Goal: Task Accomplishment & Management: Use online tool/utility

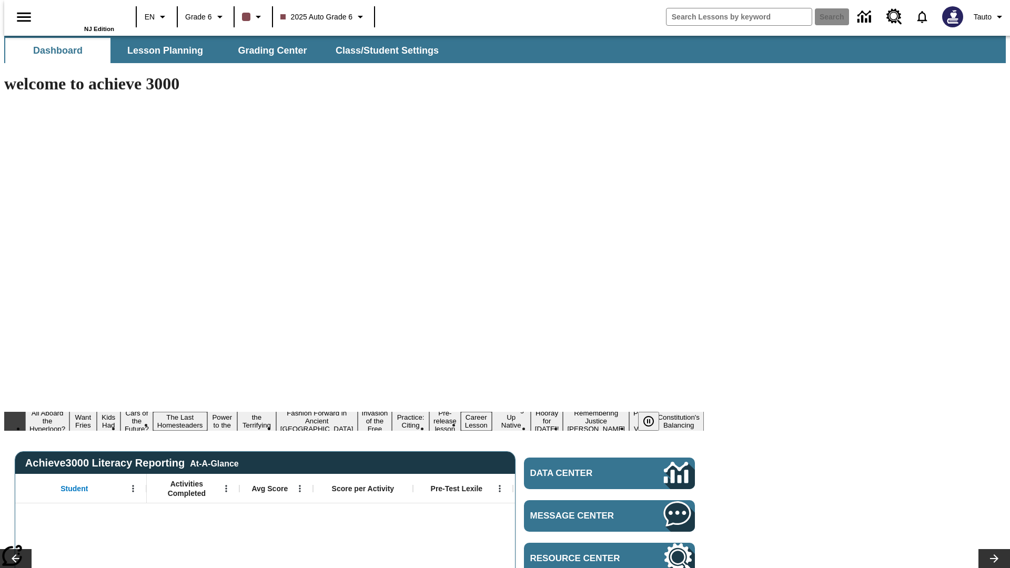
type input "-1"
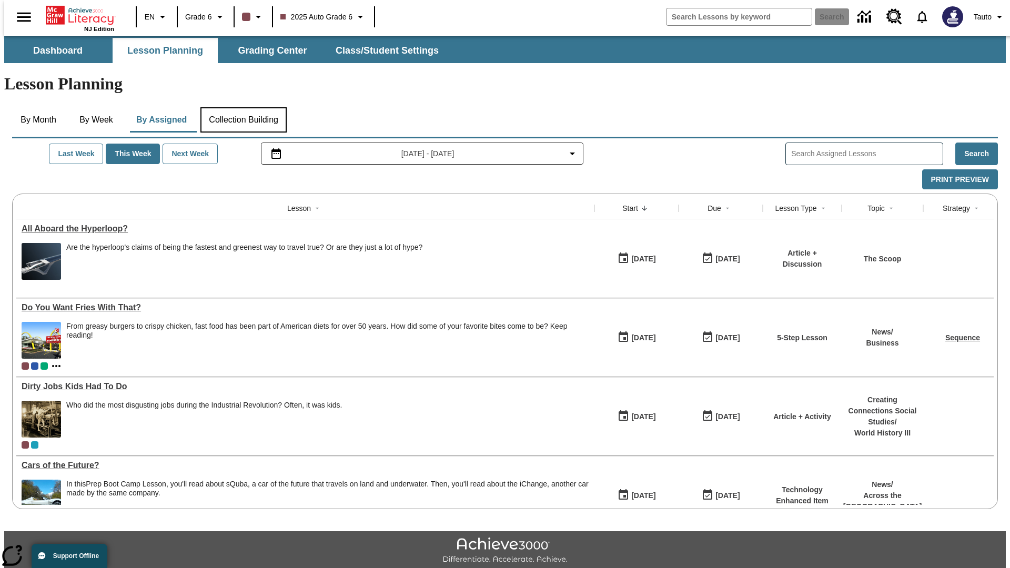
click at [242, 107] on button "Collection Building" at bounding box center [243, 119] width 86 height 25
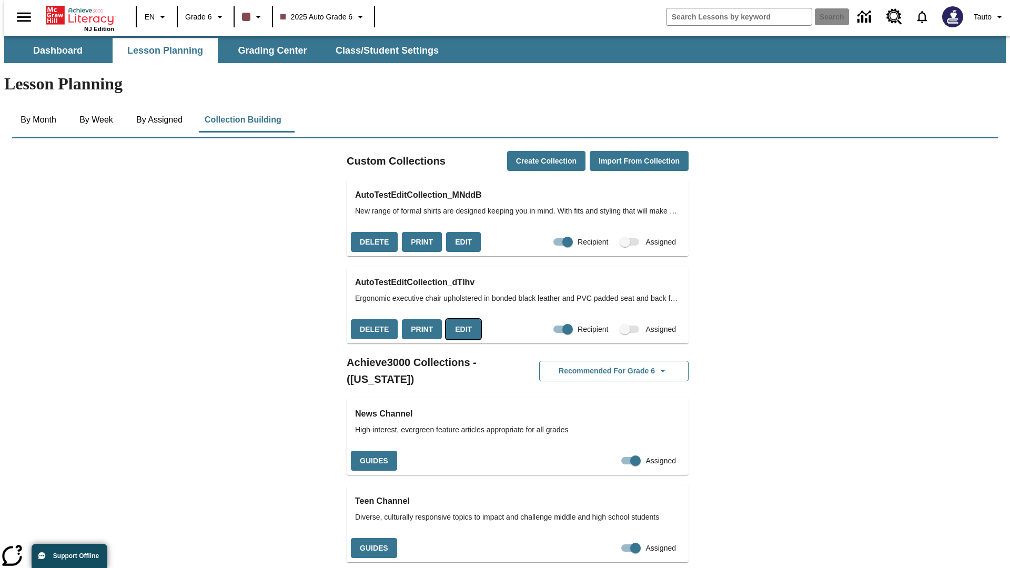
click at [459, 319] on button "Edit" at bounding box center [463, 329] width 35 height 21
